Goal: Book appointment/travel/reservation

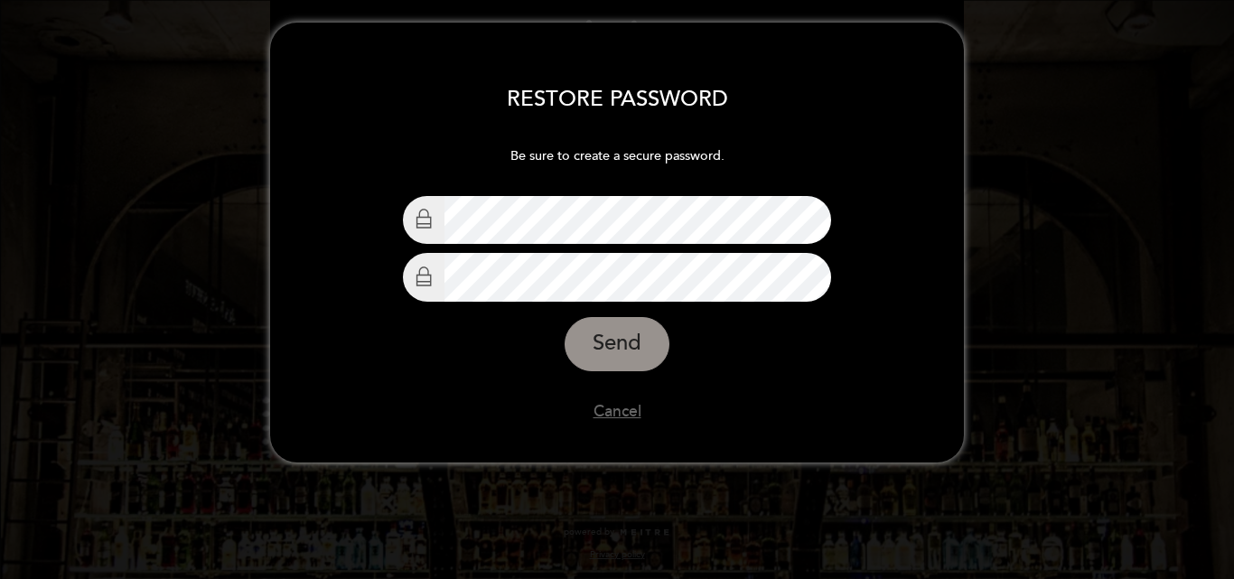
click at [1145, 277] on div "RESTORE PASSWORD Be sure to create a secure password. Choose Password Confirm p…" at bounding box center [617, 231] width 1234 height 463
click at [621, 345] on button "Send" at bounding box center [617, 344] width 105 height 54
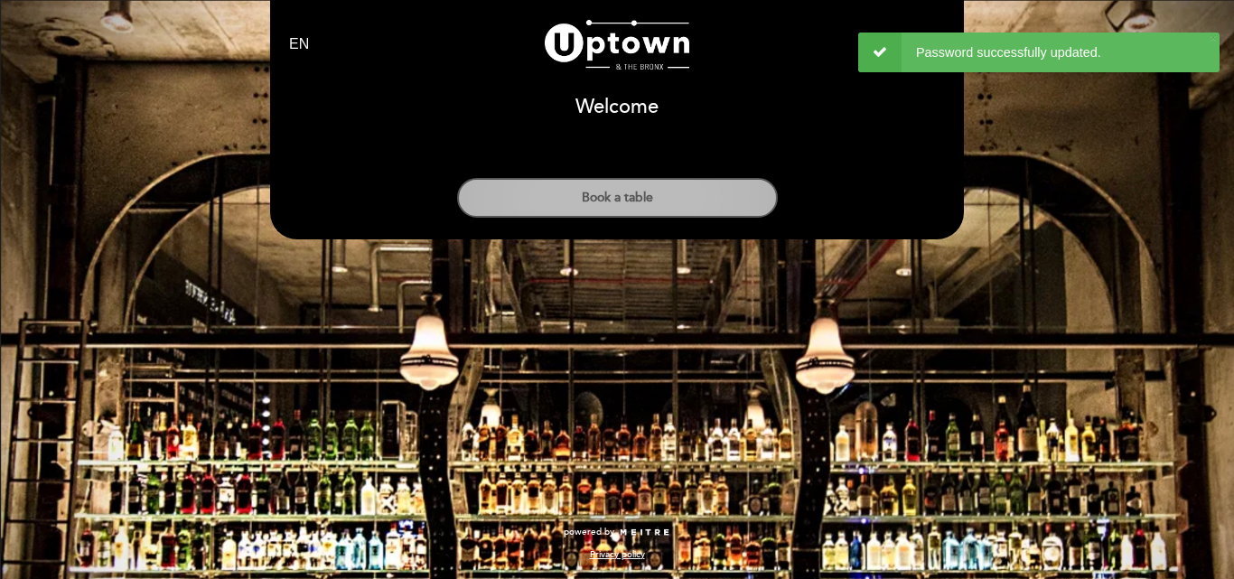
click at [682, 197] on button "Book a table" at bounding box center [617, 198] width 321 height 40
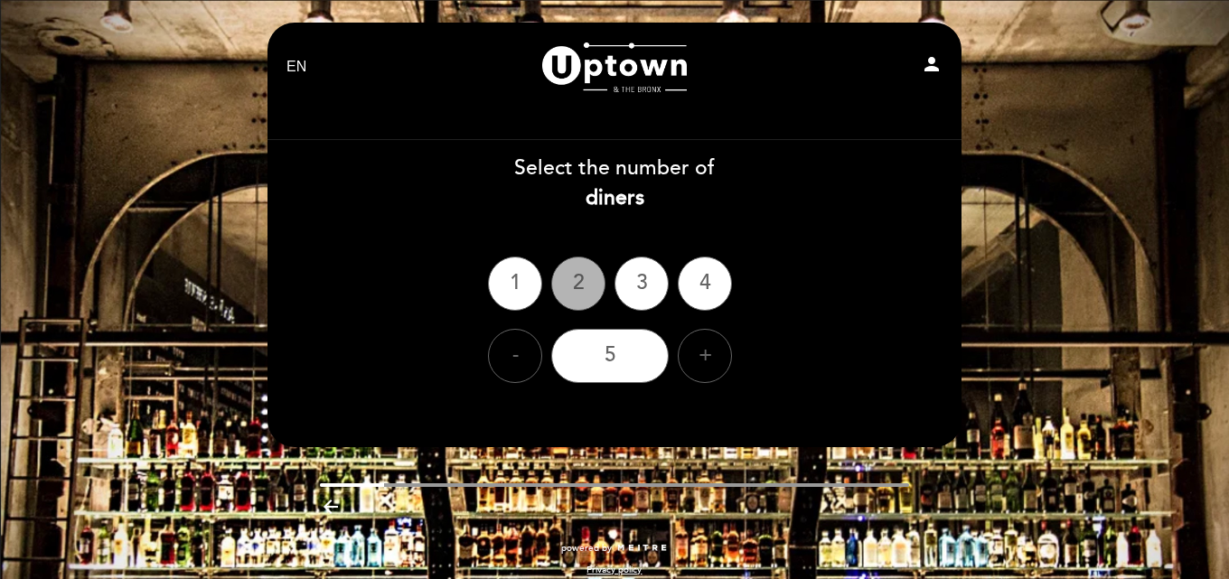
click at [576, 285] on div "2" at bounding box center [578, 284] width 54 height 54
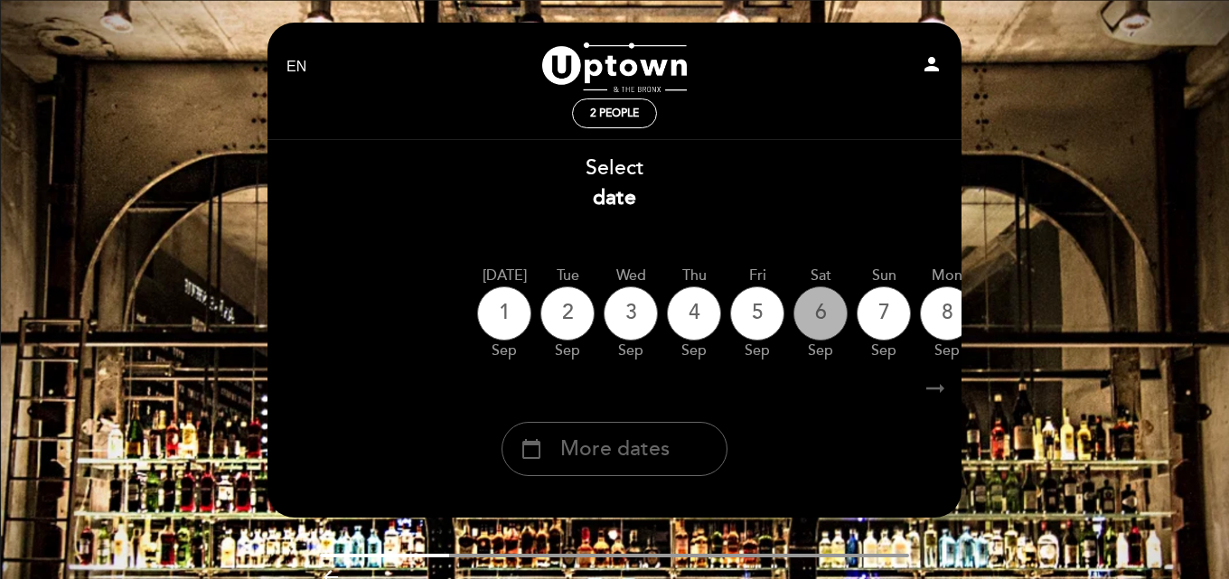
click at [822, 324] on div "6" at bounding box center [820, 313] width 54 height 54
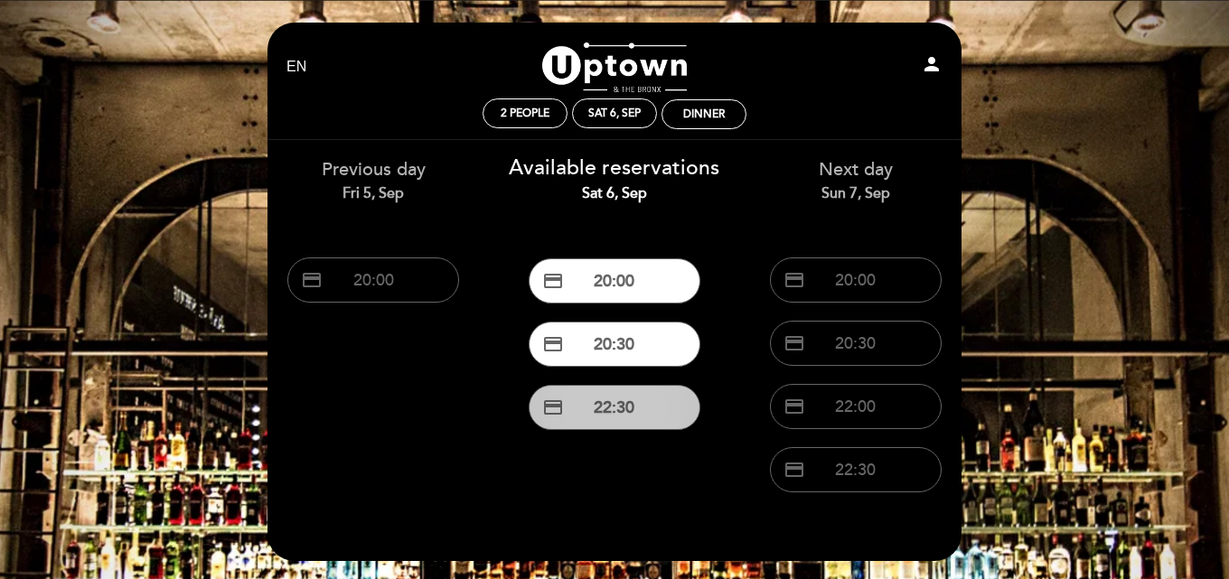
click at [613, 416] on button "credit_card 22:30" at bounding box center [614, 407] width 172 height 45
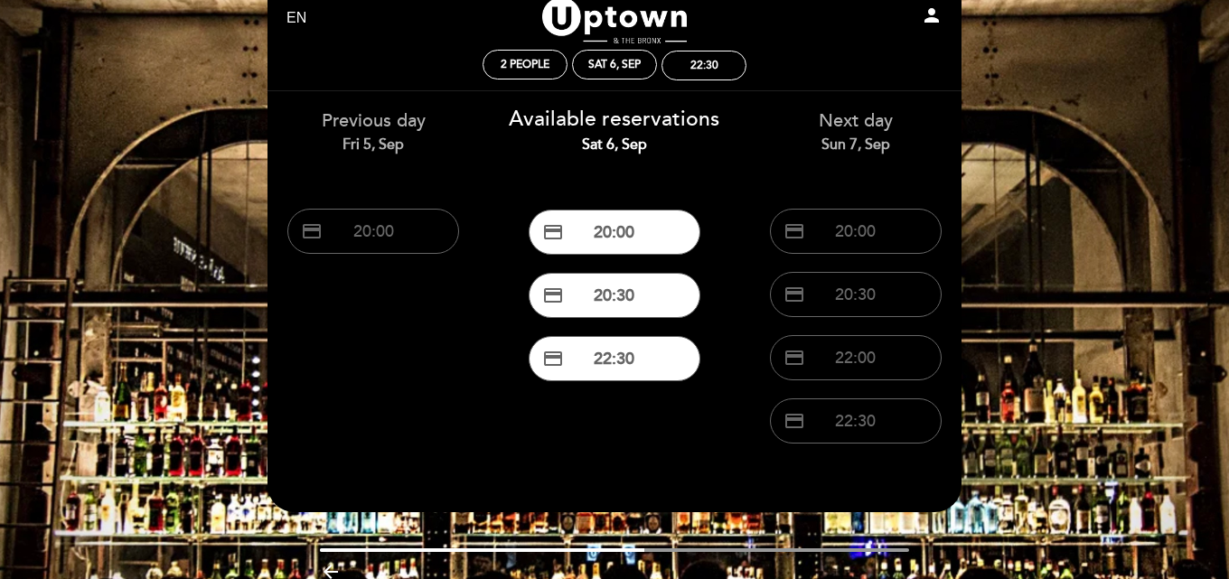
scroll to position [90, 0]
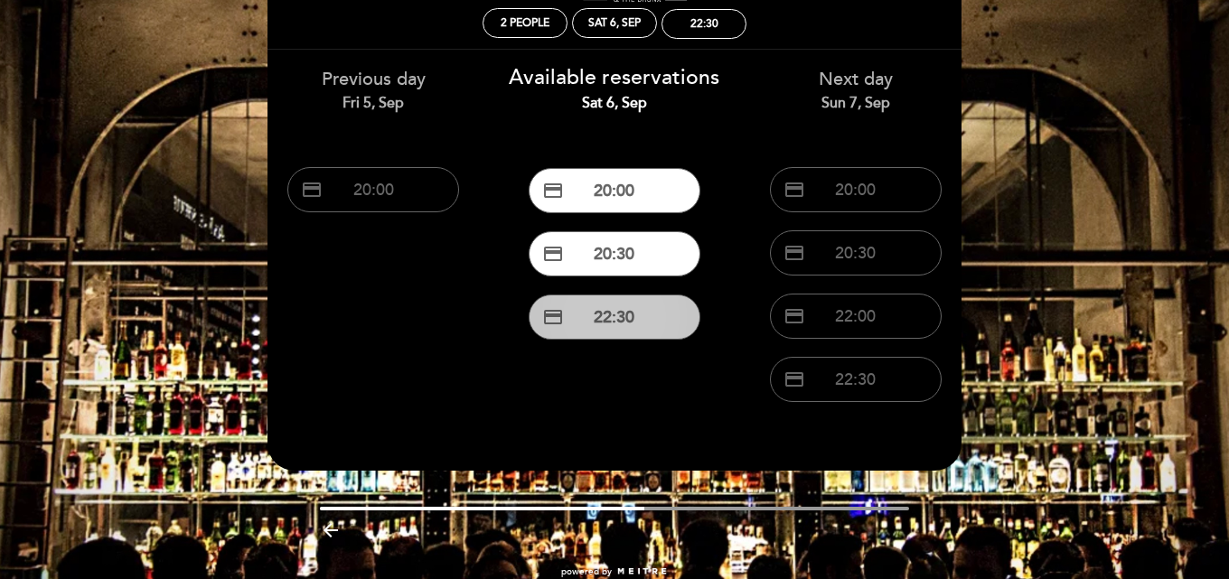
click at [631, 321] on button "credit_card 22:30" at bounding box center [614, 316] width 172 height 45
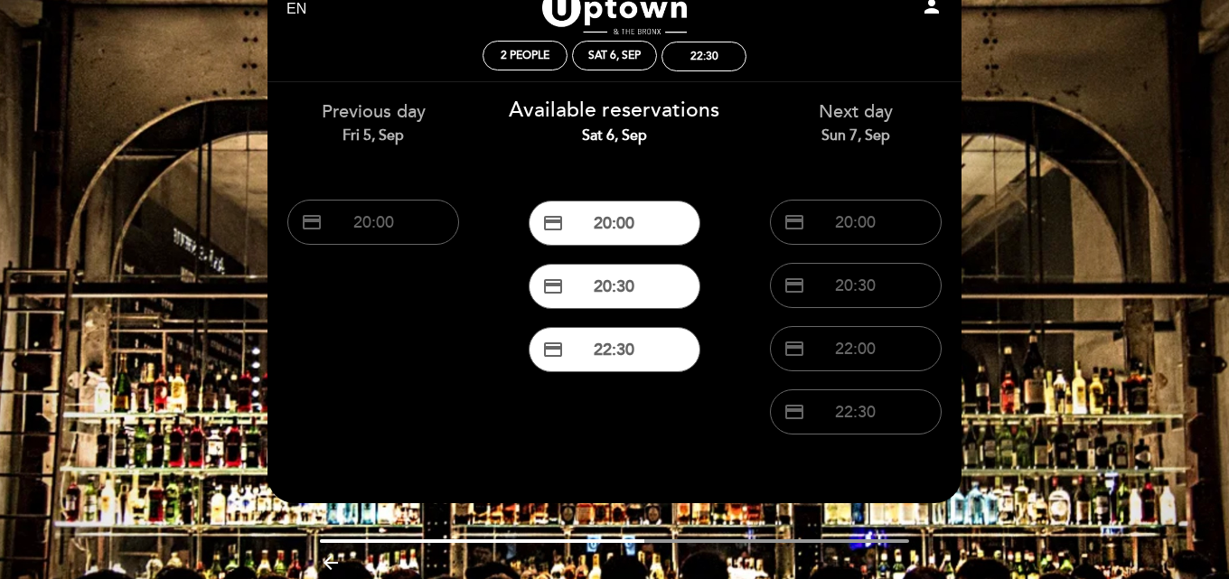
scroll to position [130, 0]
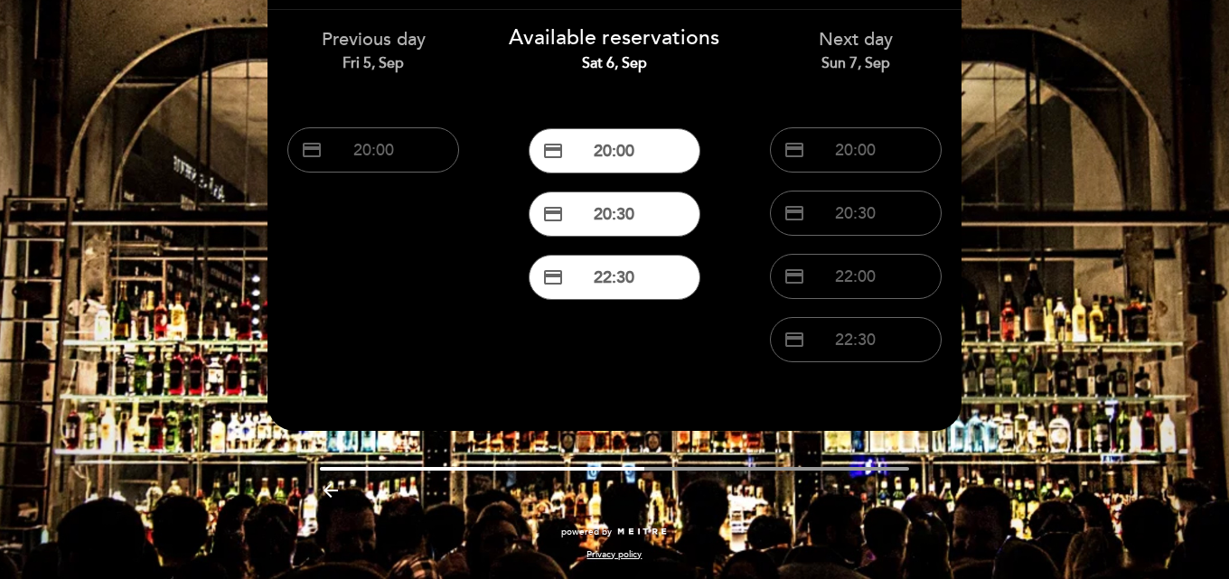
click at [528, 255] on button "credit_card 22:30" at bounding box center [614, 277] width 172 height 45
click at [633, 282] on button "credit_card 22:30" at bounding box center [614, 277] width 172 height 45
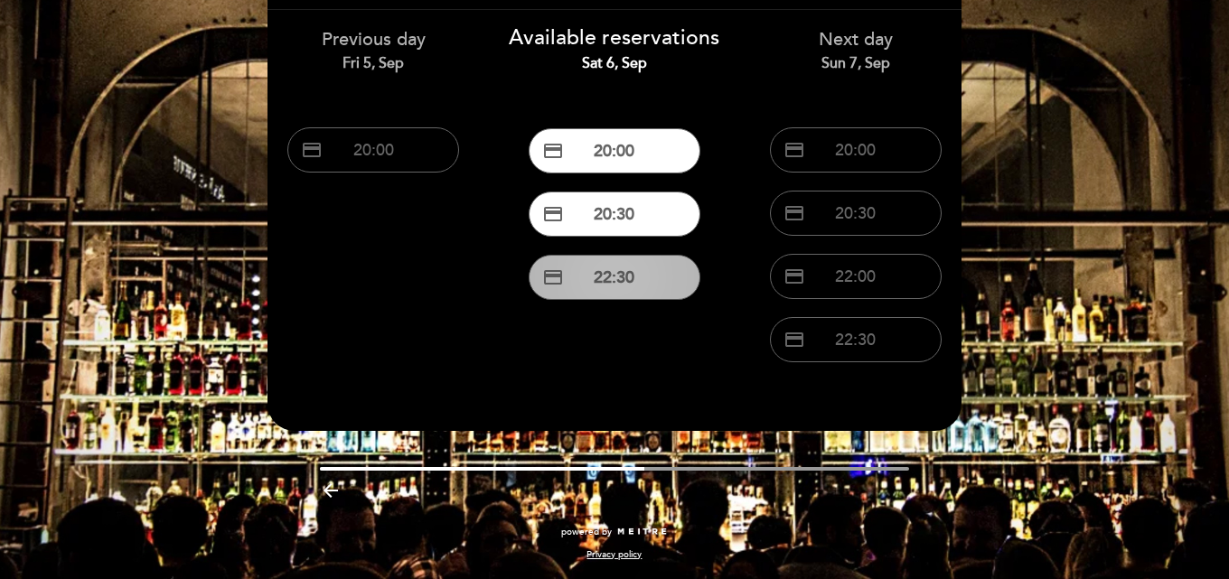
click at [559, 271] on span "credit_card" at bounding box center [553, 277] width 22 height 22
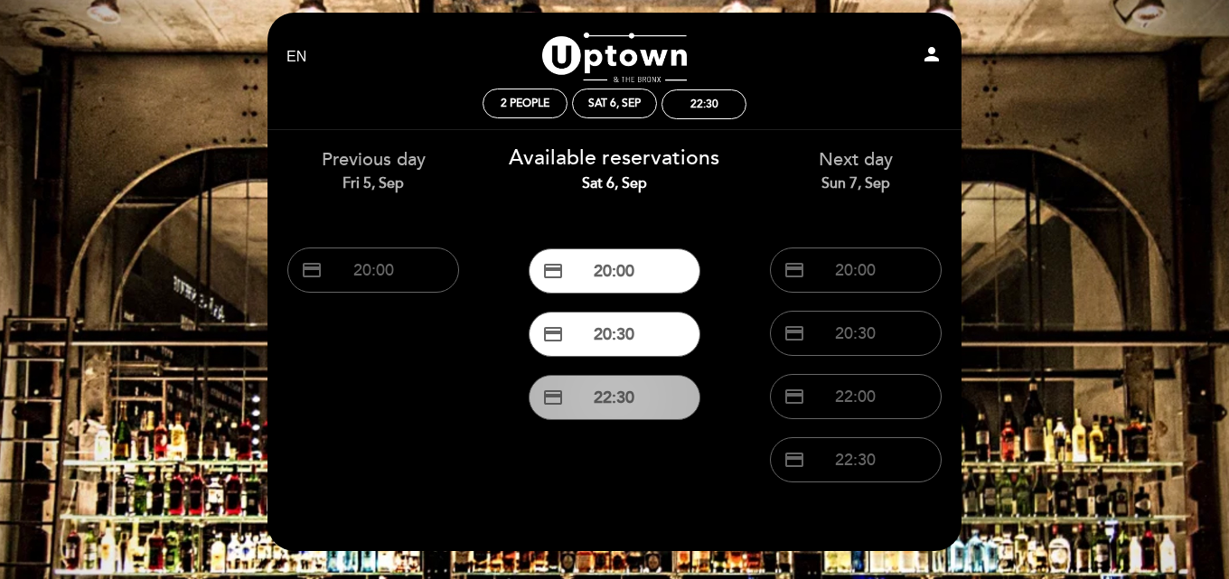
scroll to position [0, 0]
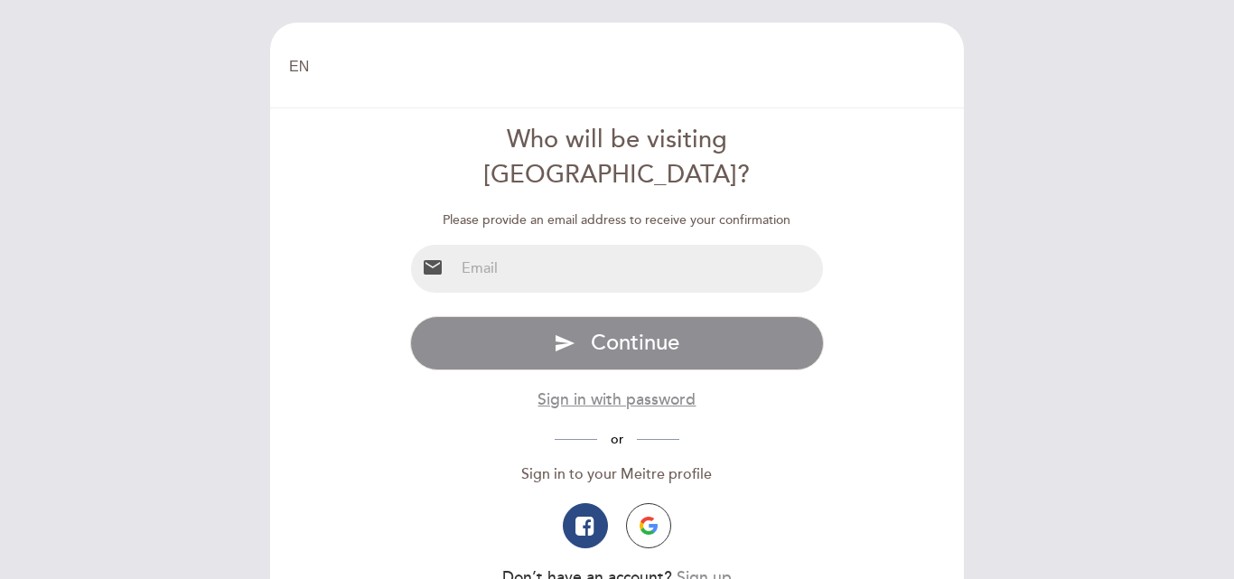
click at [641, 245] on input "email" at bounding box center [638, 269] width 369 height 48
type input "[EMAIL_ADDRESS][DOMAIN_NAME]"
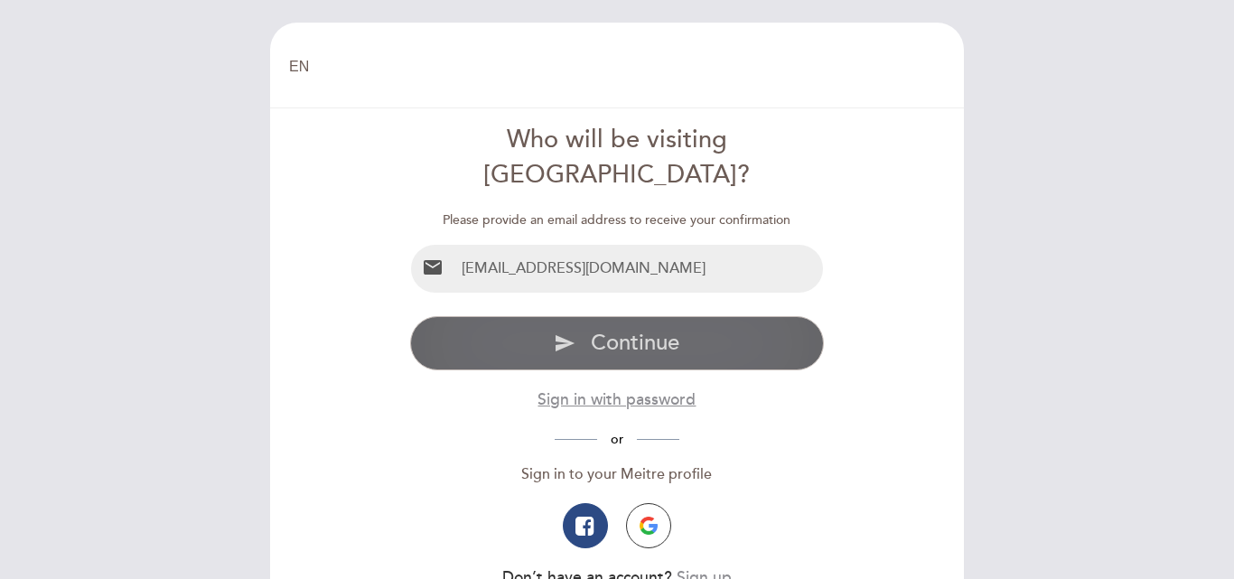
click at [630, 330] on span "Continue" at bounding box center [635, 343] width 89 height 26
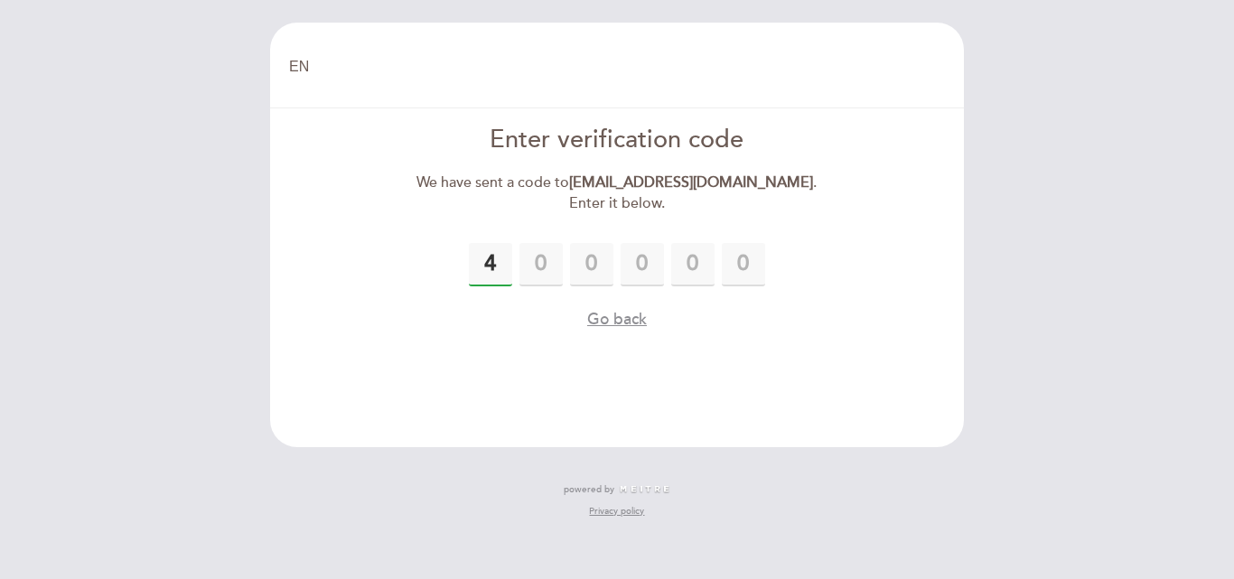
type input "4"
type input "2"
type input "9"
type input "2"
type input "5"
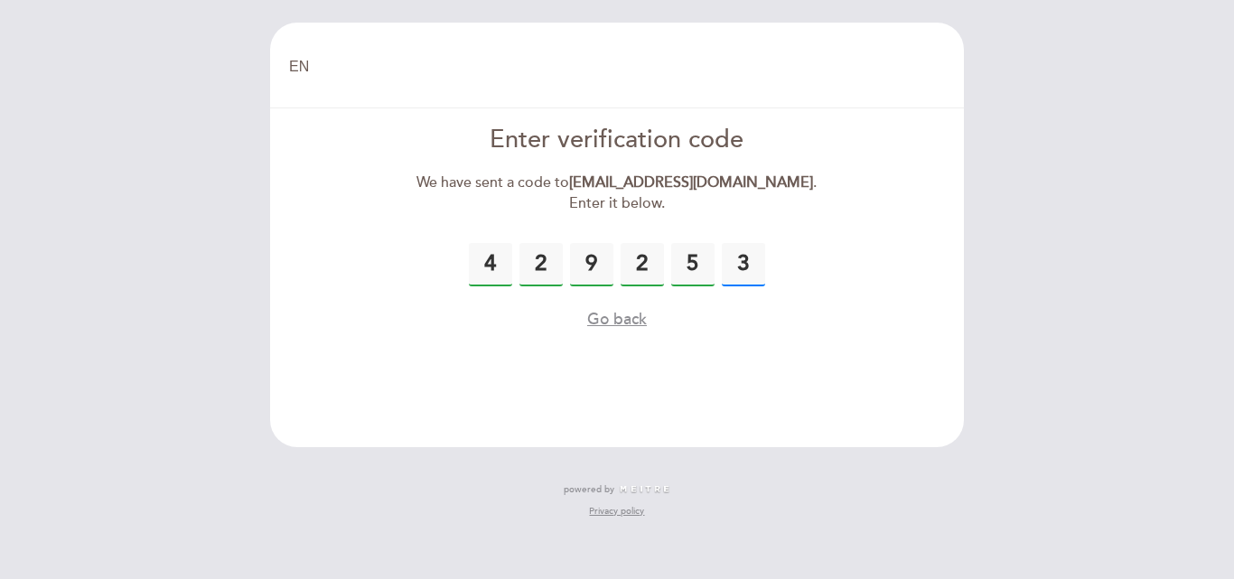
type input "3"
